Goal: Transaction & Acquisition: Download file/media

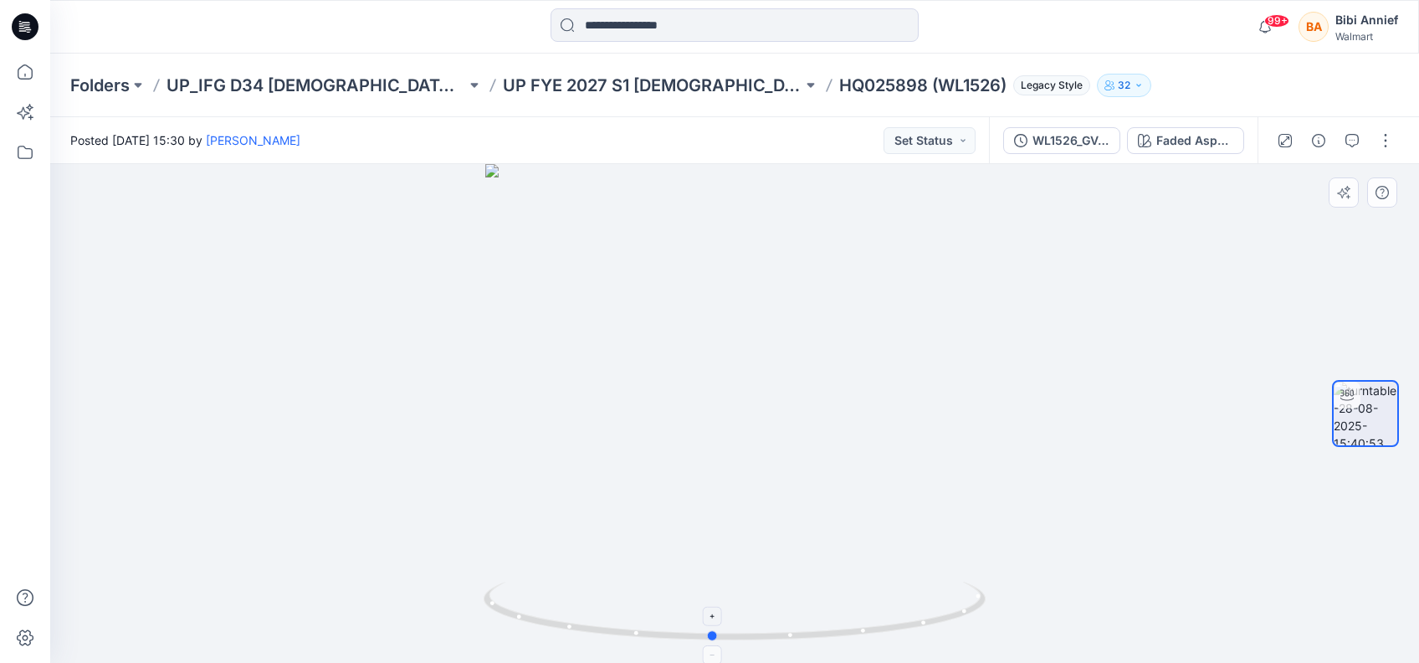
drag, startPoint x: 732, startPoint y: 642, endPoint x: 709, endPoint y: 598, distance: 49.0
click at [709, 598] on icon at bounding box center [736, 612] width 506 height 63
click at [793, 647] on img at bounding box center [734, 621] width 502 height 81
drag, startPoint x: 786, startPoint y: 652, endPoint x: 786, endPoint y: 606, distance: 46.0
click at [786, 606] on div at bounding box center [734, 413] width 1369 height 499
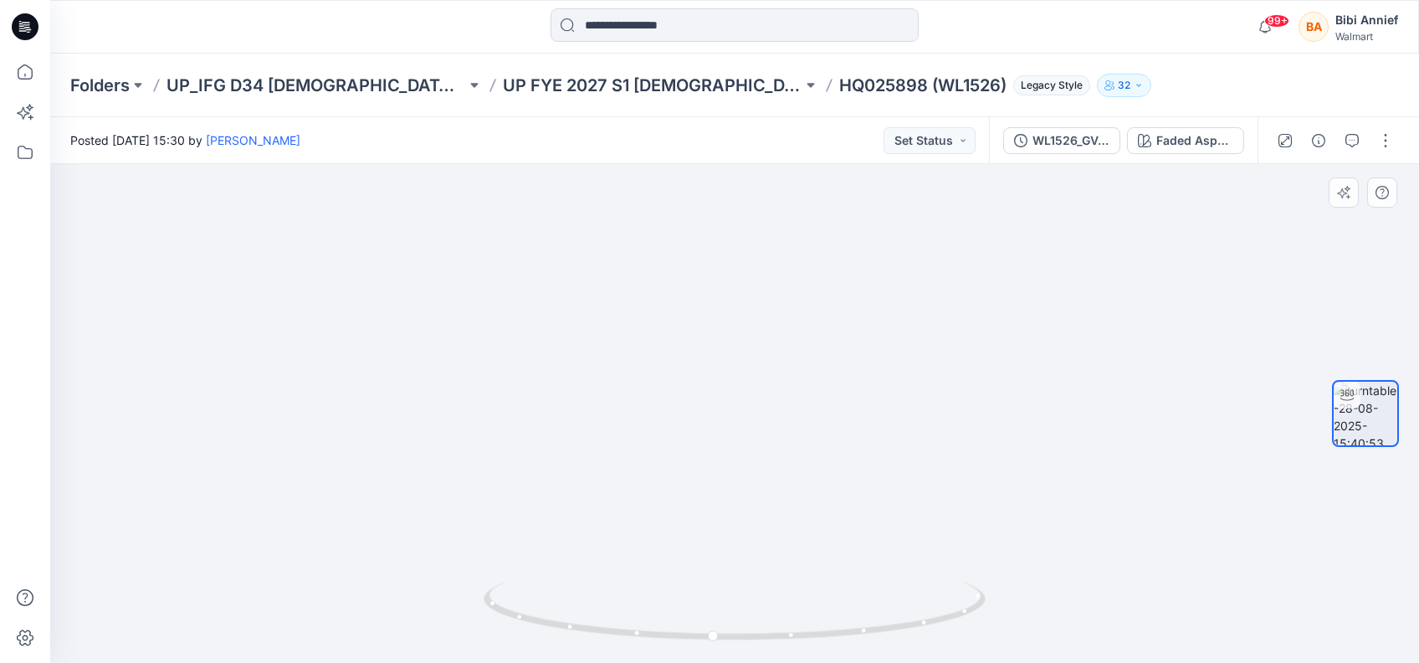
click at [1345, 251] on div at bounding box center [734, 413] width 1369 height 499
click at [1063, 501] on img at bounding box center [733, 366] width 683 height 591
click at [1058, 136] on div "WL1526_GV_8.28.25post" at bounding box center [1070, 140] width 77 height 18
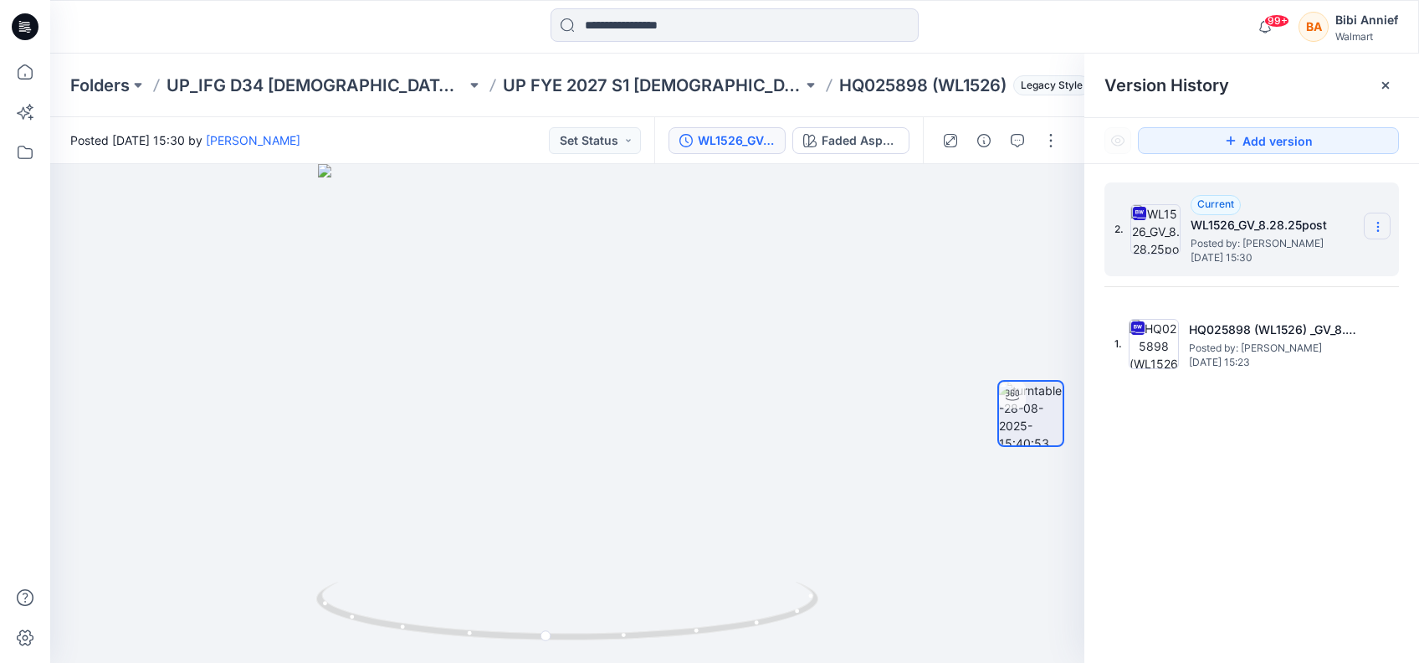
click at [1376, 214] on section at bounding box center [1376, 225] width 27 height 27
click at [1272, 260] on span "Download Source BW File" at bounding box center [1293, 259] width 140 height 20
